Goal: Task Accomplishment & Management: Use online tool/utility

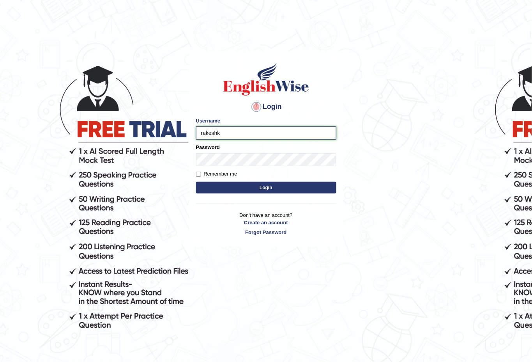
click at [227, 130] on input "rakeshk" at bounding box center [266, 132] width 140 height 13
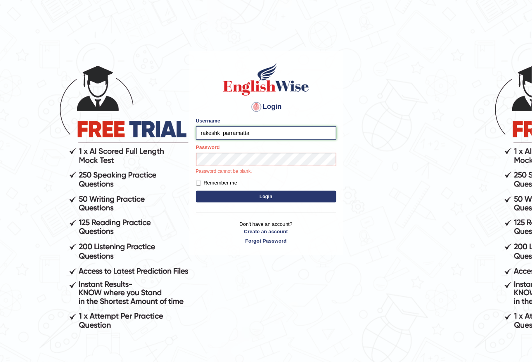
type input "rakeshk_parramatta"
click at [198, 181] on input "Remember me" at bounding box center [198, 182] width 5 height 5
checkbox input "true"
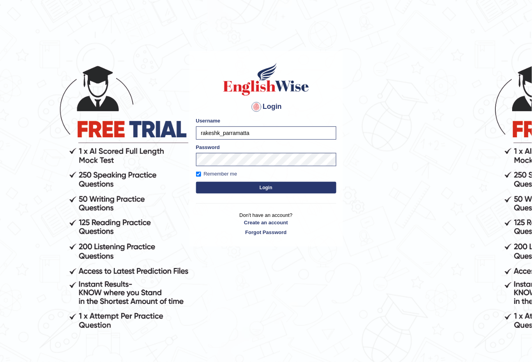
click at [265, 189] on button "Login" at bounding box center [266, 188] width 140 height 12
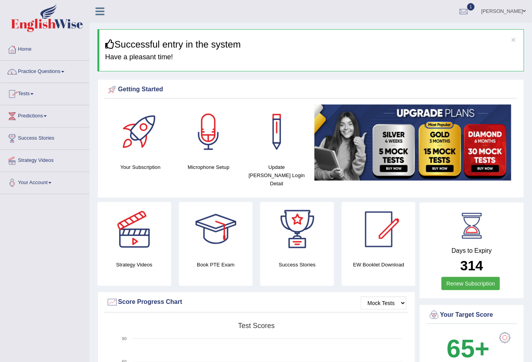
click at [33, 92] on link "Tests" at bounding box center [44, 92] width 89 height 19
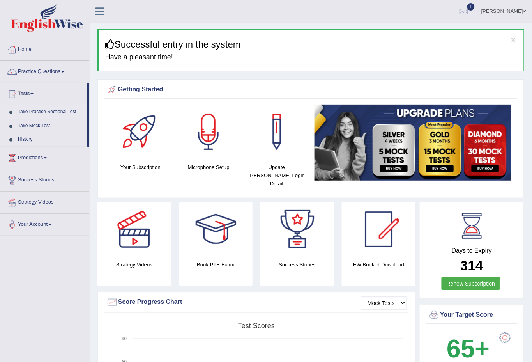
click at [44, 113] on link "Take Practice Sectional Test" at bounding box center [50, 112] width 73 height 14
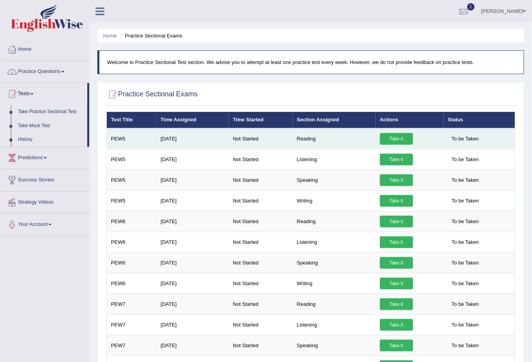
click at [396, 136] on link "Take it" at bounding box center [396, 139] width 33 height 12
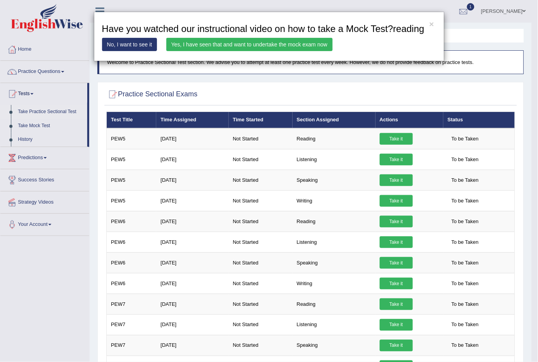
click at [247, 43] on link "Yes, I have seen that and want to undertake the mock exam now" at bounding box center [249, 44] width 166 height 13
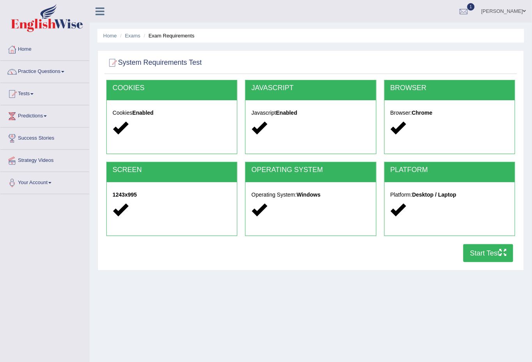
click at [476, 252] on button "Start Test" at bounding box center [488, 253] width 50 height 18
